Goal: Find specific page/section: Find specific page/section

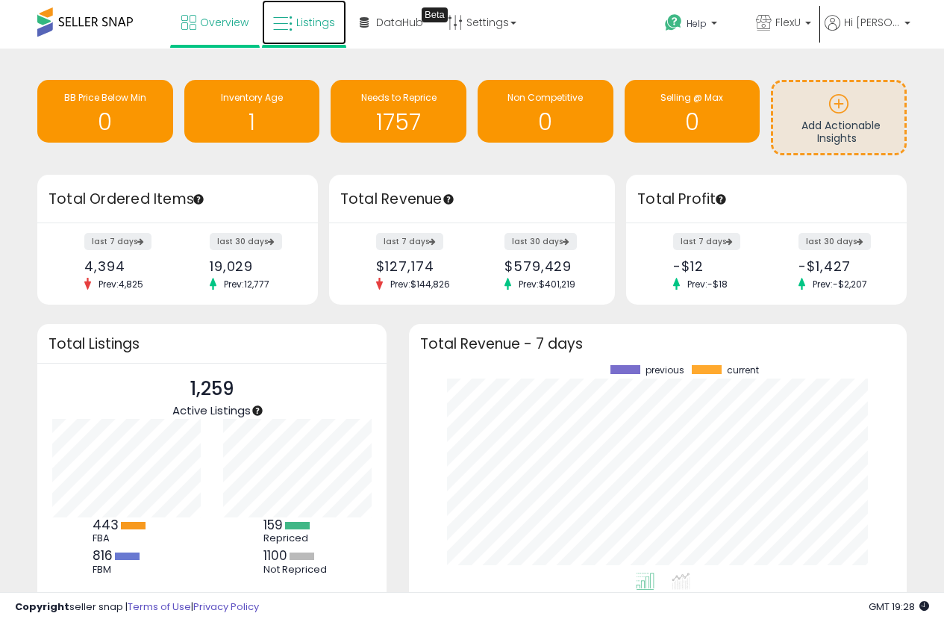
click at [301, 33] on link "Listings" at bounding box center [304, 22] width 84 height 45
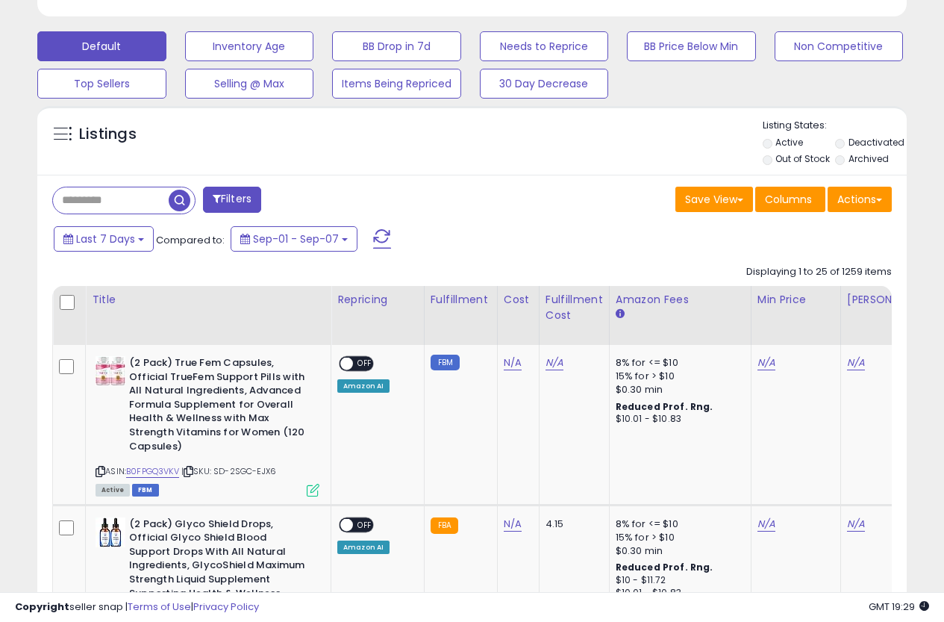
scroll to position [448, 0]
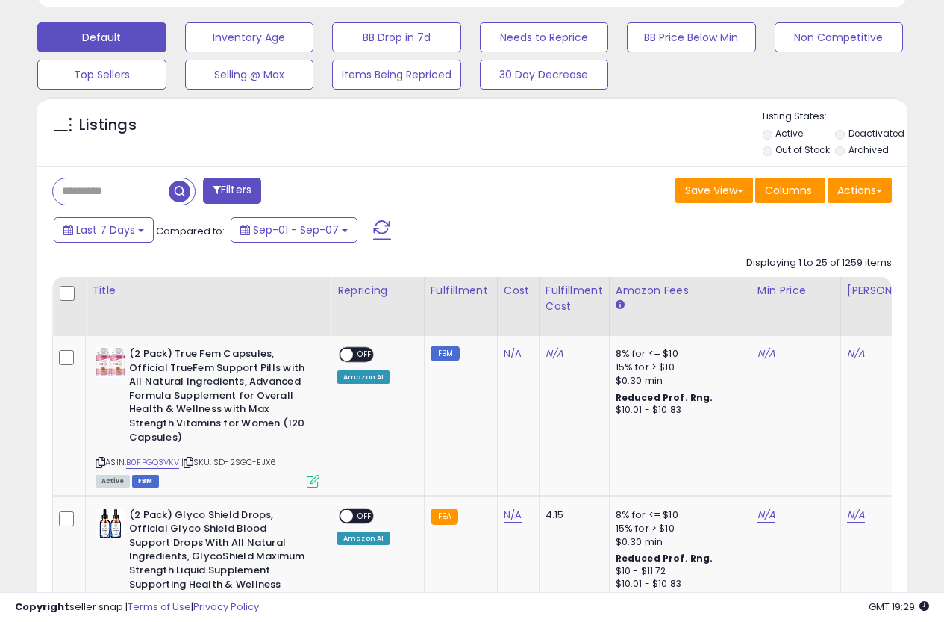
click at [79, 188] on input "text" at bounding box center [111, 191] width 116 height 26
click at [119, 193] on input "text" at bounding box center [151, 191] width 197 height 26
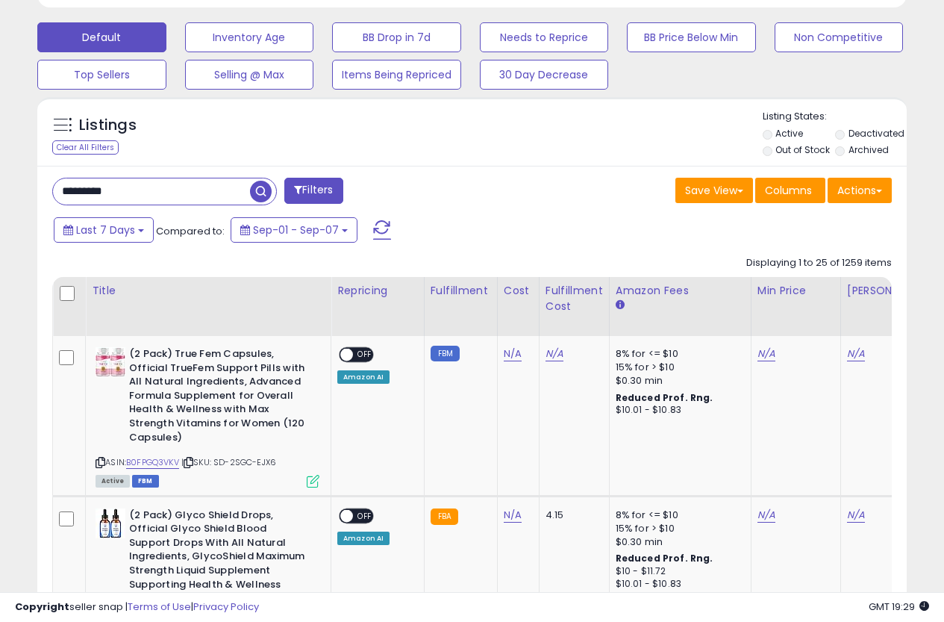
type input "*********"
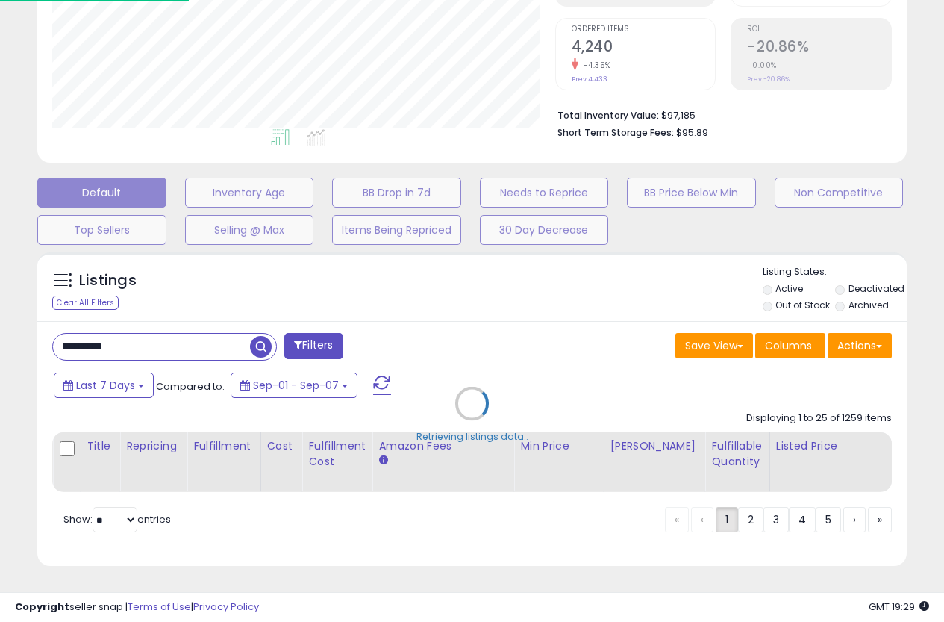
click at [260, 197] on div "Default Inventory Age BB Drop in 7d Needs to Reprice BB Price Below Min Non Com…" at bounding box center [472, 207] width 907 height 75
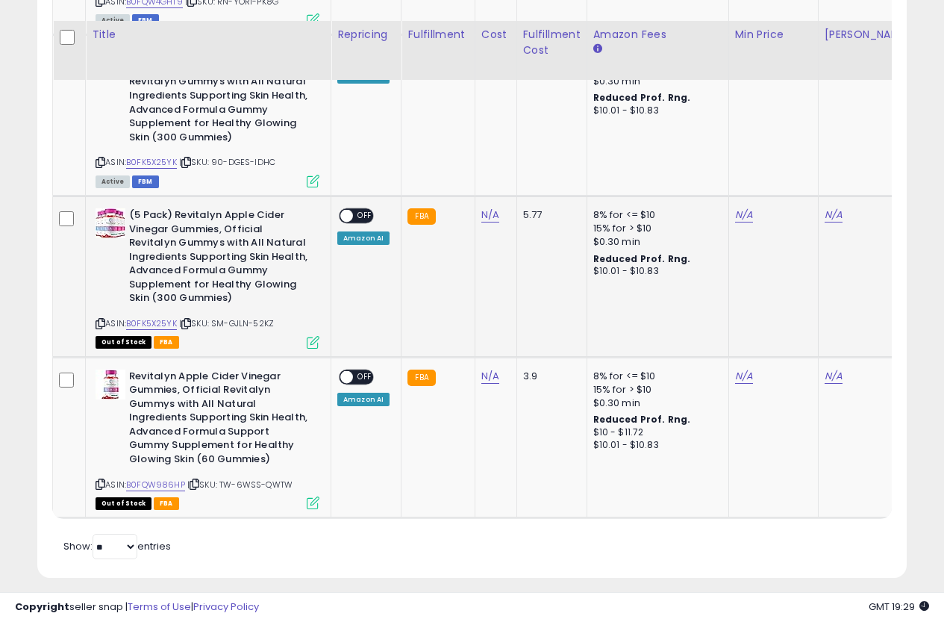
scroll to position [1575, 0]
